Goal: Information Seeking & Learning: Understand process/instructions

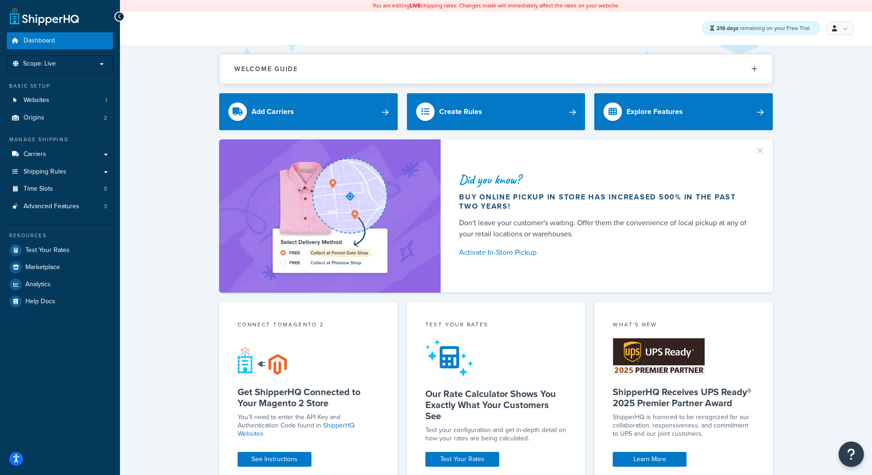
click at [853, 452] on icon "Open Resource Center" at bounding box center [851, 453] width 9 height 13
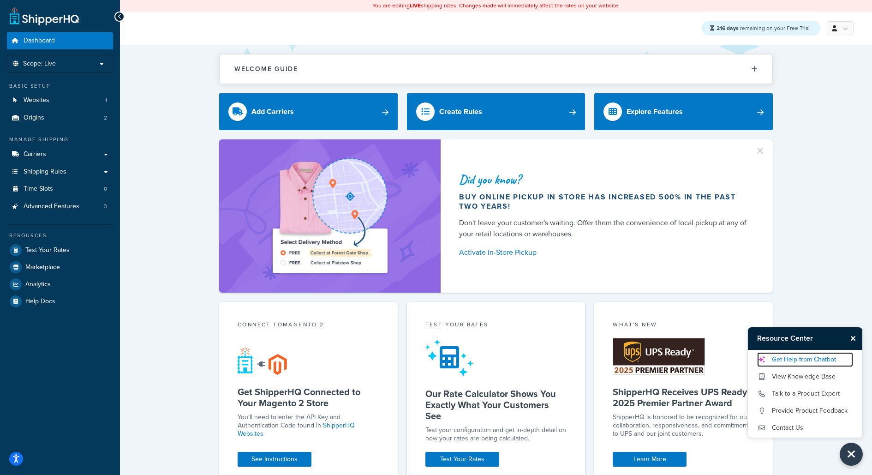
click at [818, 358] on link "Get Help from Chatbot" at bounding box center [805, 359] width 96 height 15
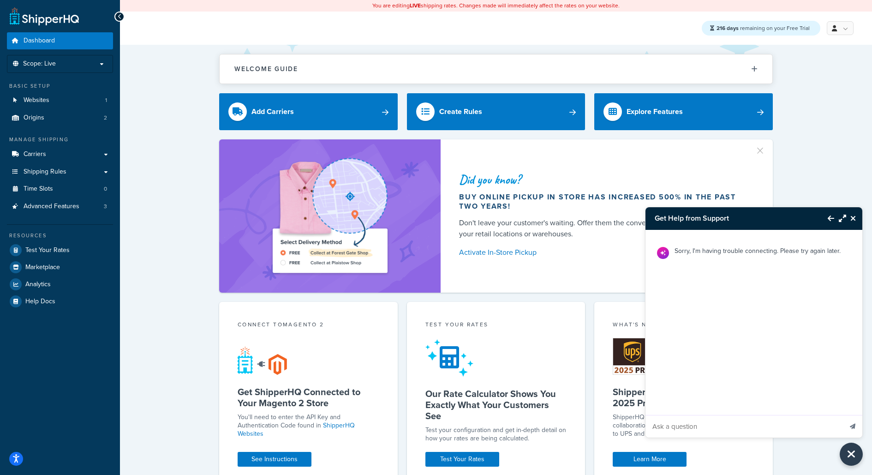
click at [856, 216] on button "Close Resource Center" at bounding box center [854, 218] width 16 height 11
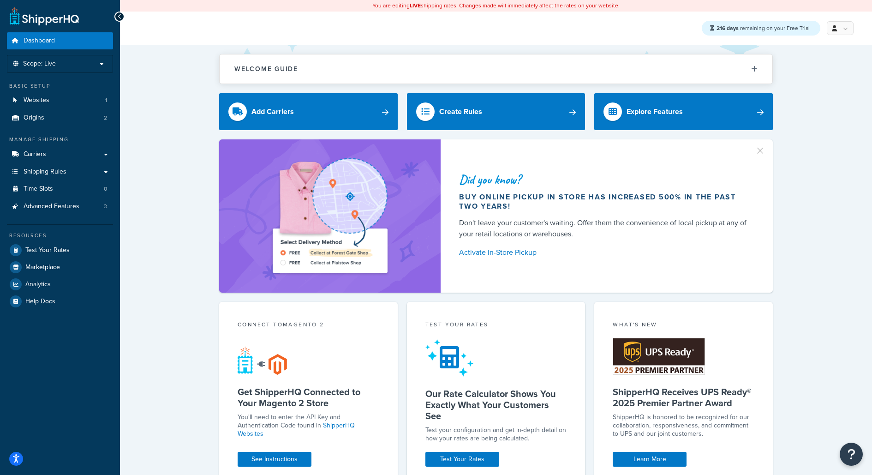
click at [848, 440] on div "Welcome Guide ShipperHQ: An Overview Carrier Setup Shipping Rules Overview Comm…" at bounding box center [496, 475] width 752 height 860
click at [850, 451] on icon "Open Resource Center" at bounding box center [851, 453] width 9 height 13
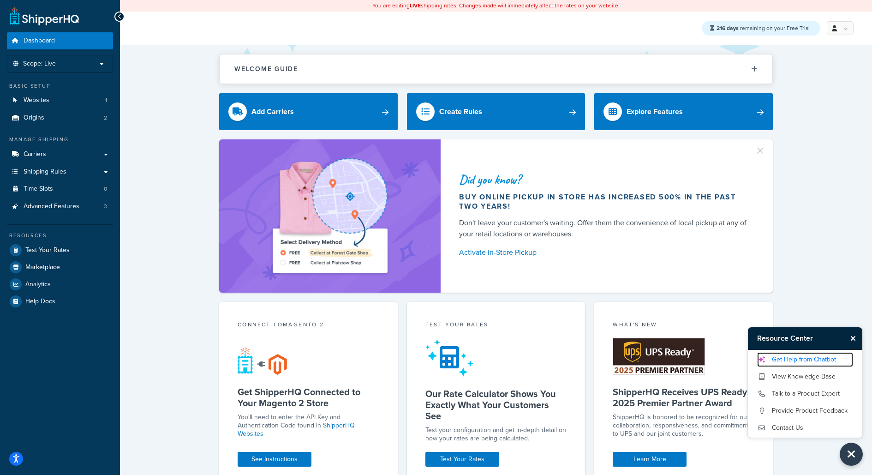
click at [809, 357] on link "Get Help from Chatbot" at bounding box center [805, 359] width 96 height 15
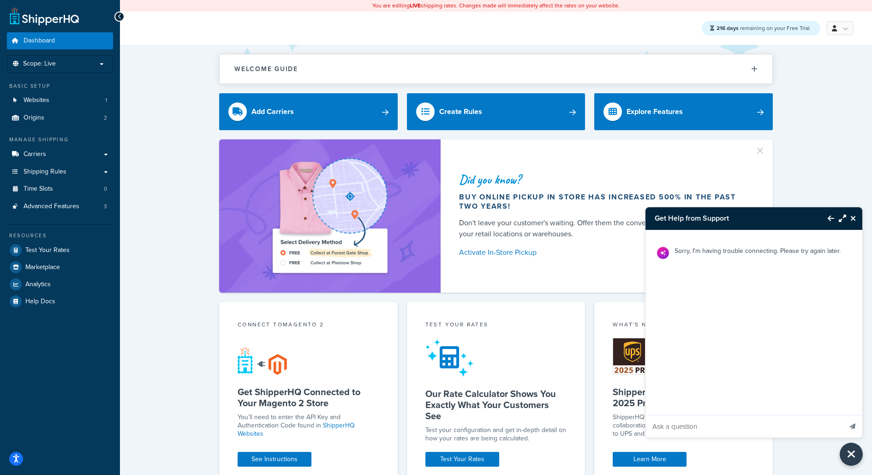
click at [852, 221] on icon "Close Resource Center" at bounding box center [853, 217] width 6 height 7
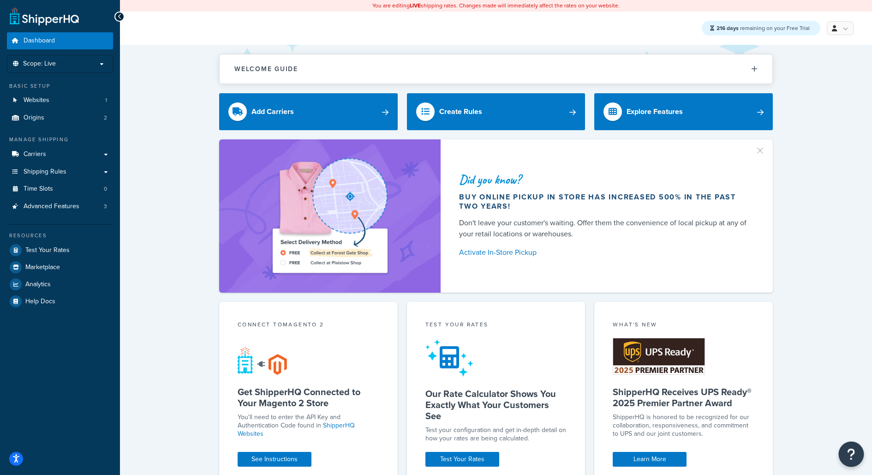
click at [854, 446] on button "Open Resource Center" at bounding box center [850, 453] width 25 height 25
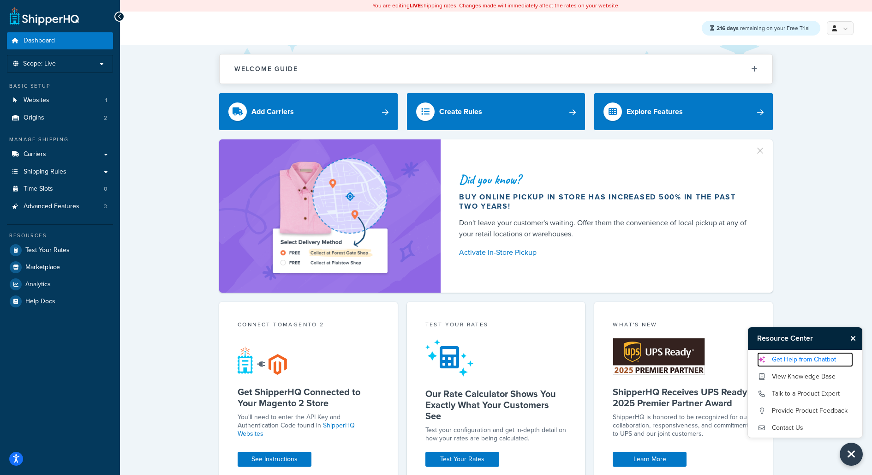
click at [805, 362] on link "Get Help from Chatbot" at bounding box center [805, 359] width 96 height 15
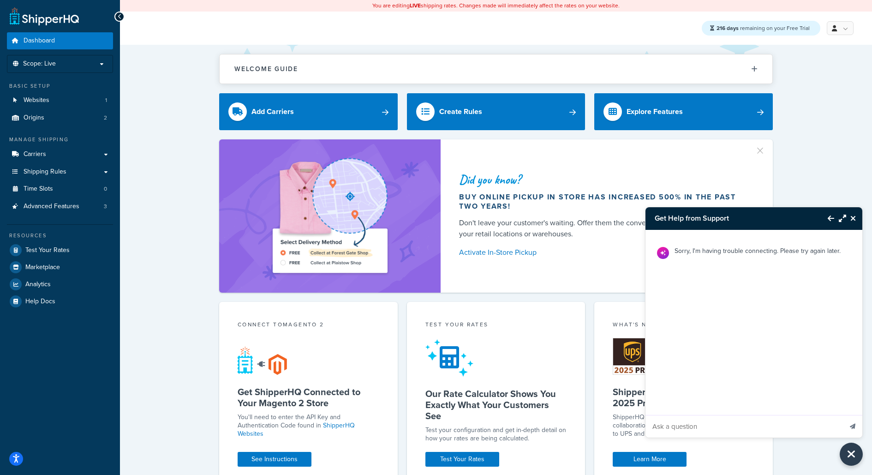
click at [855, 218] on icon "Close Resource Center" at bounding box center [853, 217] width 6 height 7
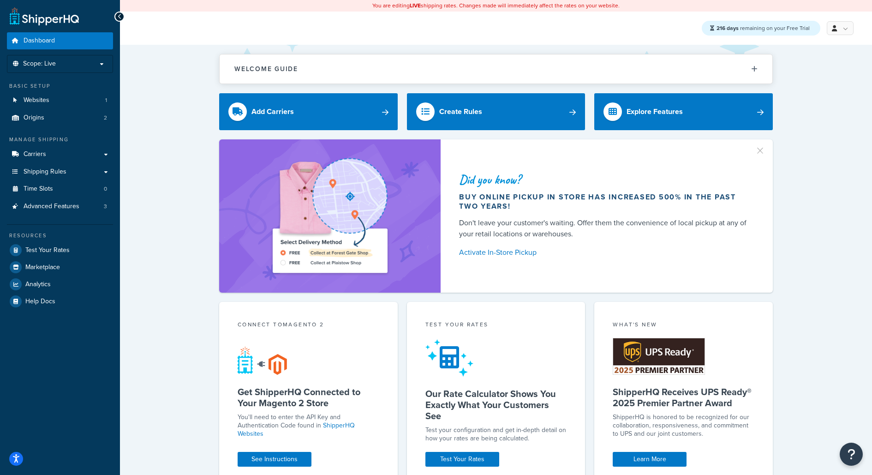
click at [864, 454] on div "Welcome Guide ShipperHQ: An Overview Carrier Setup Shipping Rules Overview Comm…" at bounding box center [496, 475] width 752 height 860
click at [854, 453] on icon "Open Resource Center" at bounding box center [851, 453] width 9 height 13
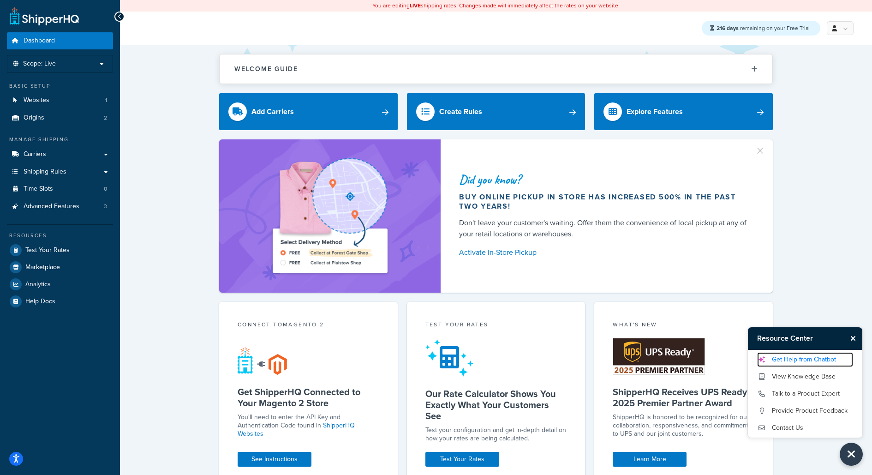
click at [825, 355] on link "Get Help from Chatbot" at bounding box center [805, 359] width 96 height 15
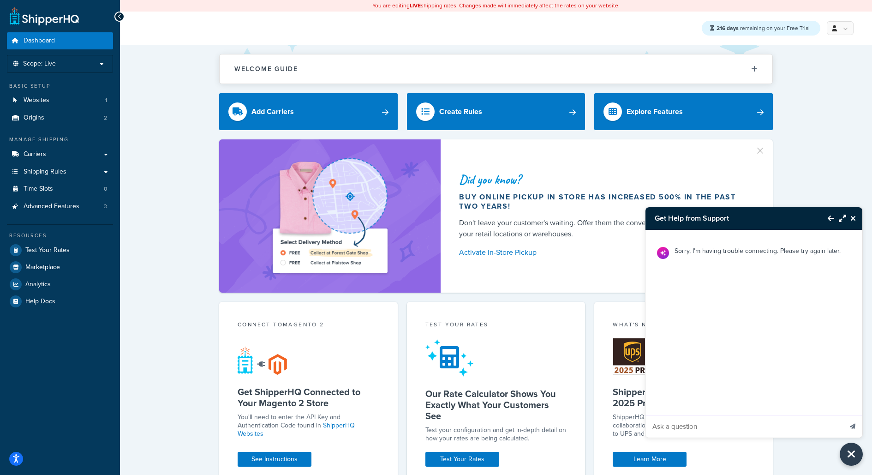
click at [855, 222] on button "Close Resource Center" at bounding box center [854, 218] width 16 height 11
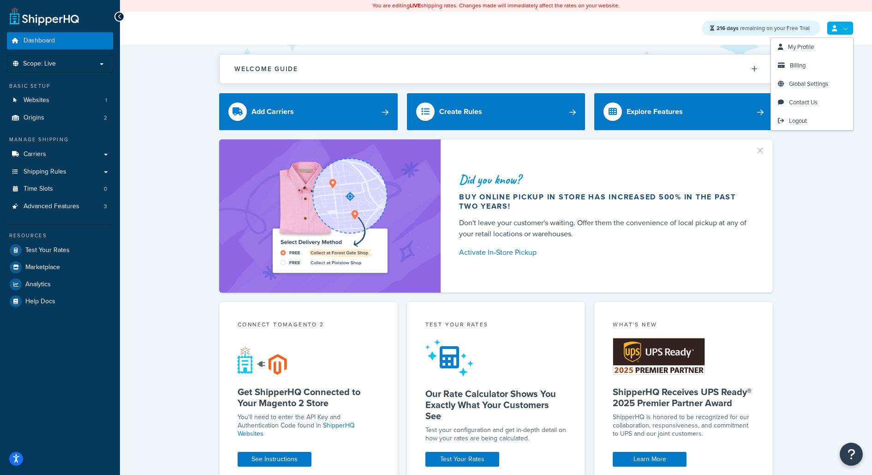
click at [846, 29] on link at bounding box center [839, 28] width 27 height 14
